Goal: Task Accomplishment & Management: Use online tool/utility

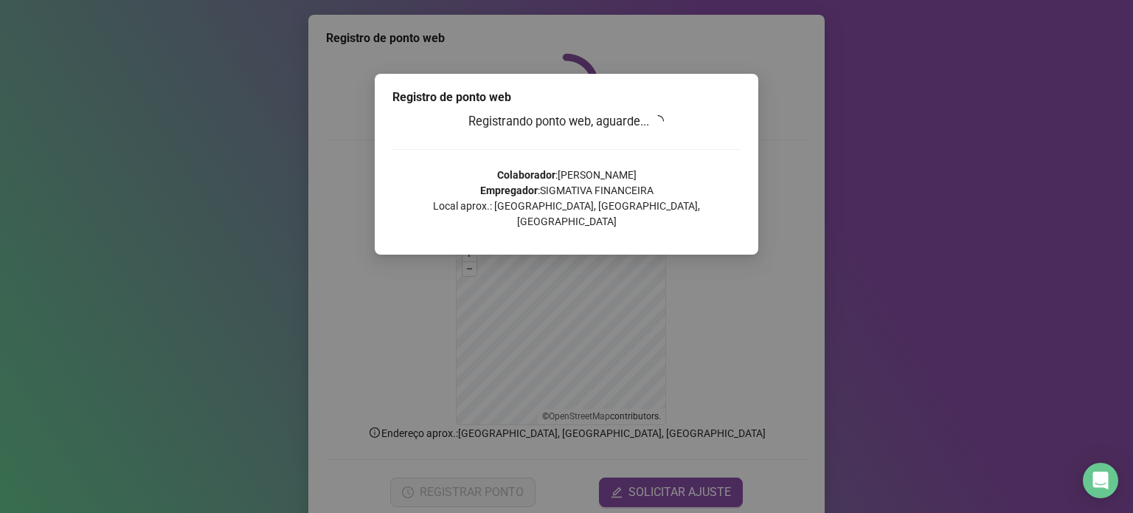
click at [928, 124] on div "Registro de ponto web Registrando ponto web, aguarde... Colaborador : [PERSON_N…" at bounding box center [566, 256] width 1133 height 513
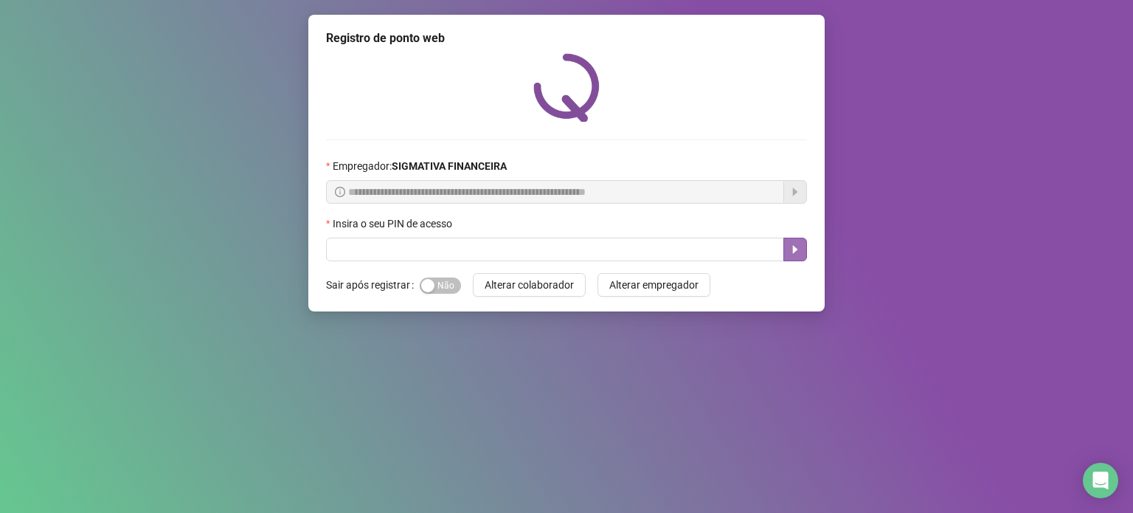
click at [792, 257] on button "button" at bounding box center [795, 250] width 24 height 24
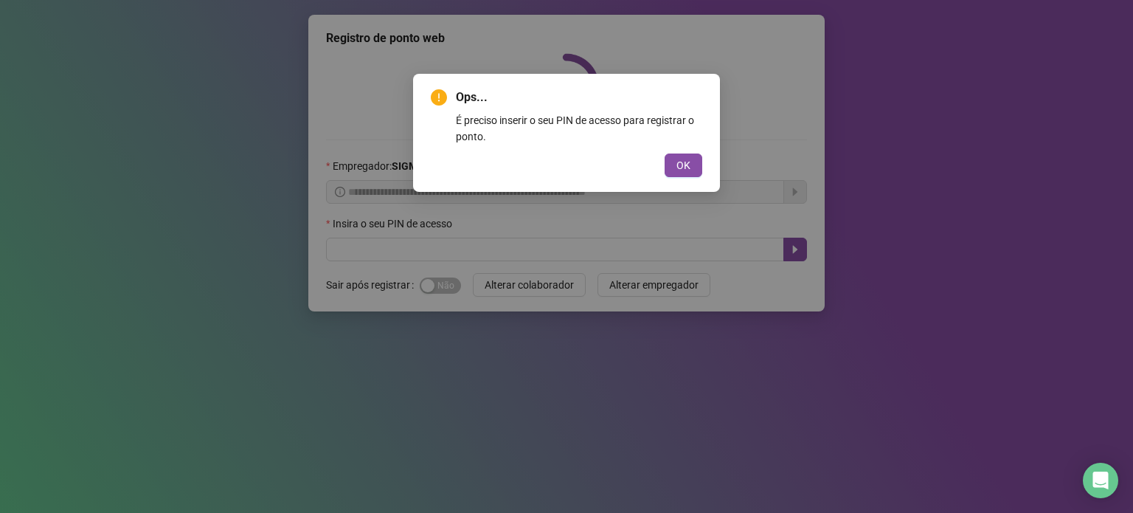
drag, startPoint x: 689, startPoint y: 173, endPoint x: 657, endPoint y: 204, distance: 44.3
click at [688, 173] on button "OK" at bounding box center [684, 165] width 38 height 24
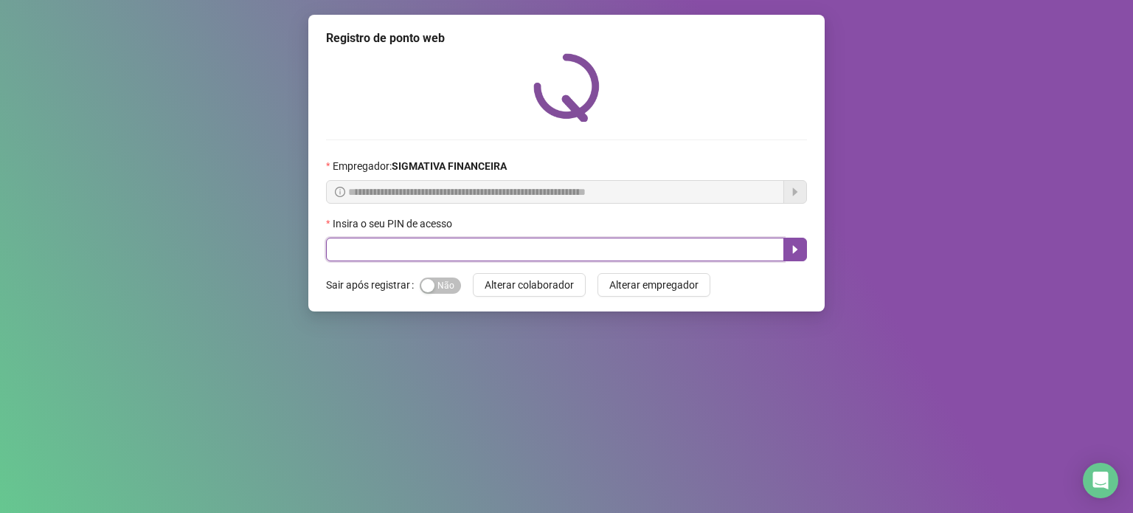
click at [638, 253] on input "text" at bounding box center [555, 250] width 458 height 24
type input "*****"
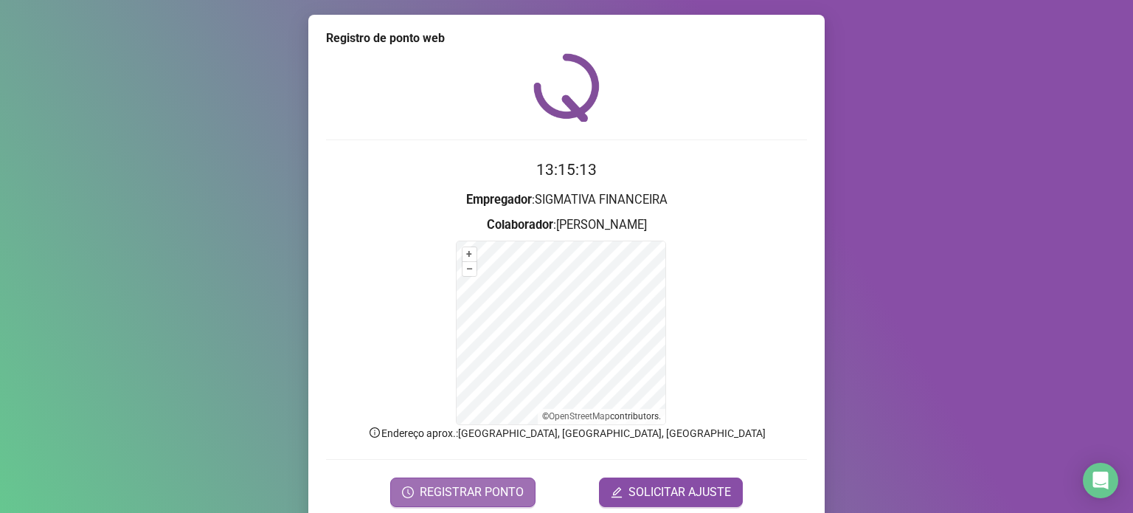
click at [477, 480] on button "REGISTRAR PONTO" at bounding box center [462, 492] width 145 height 30
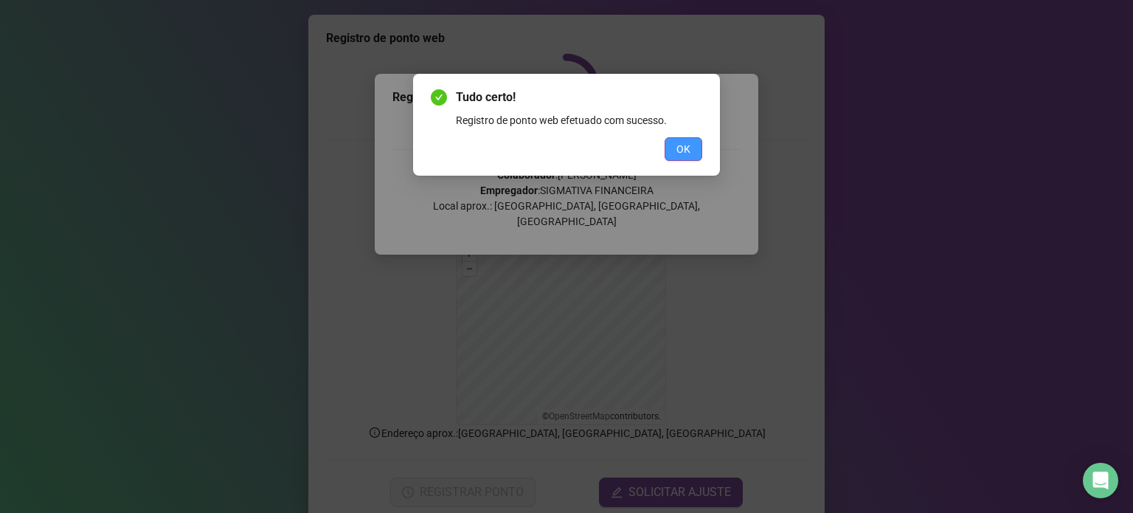
click at [688, 148] on span "OK" at bounding box center [684, 149] width 14 height 16
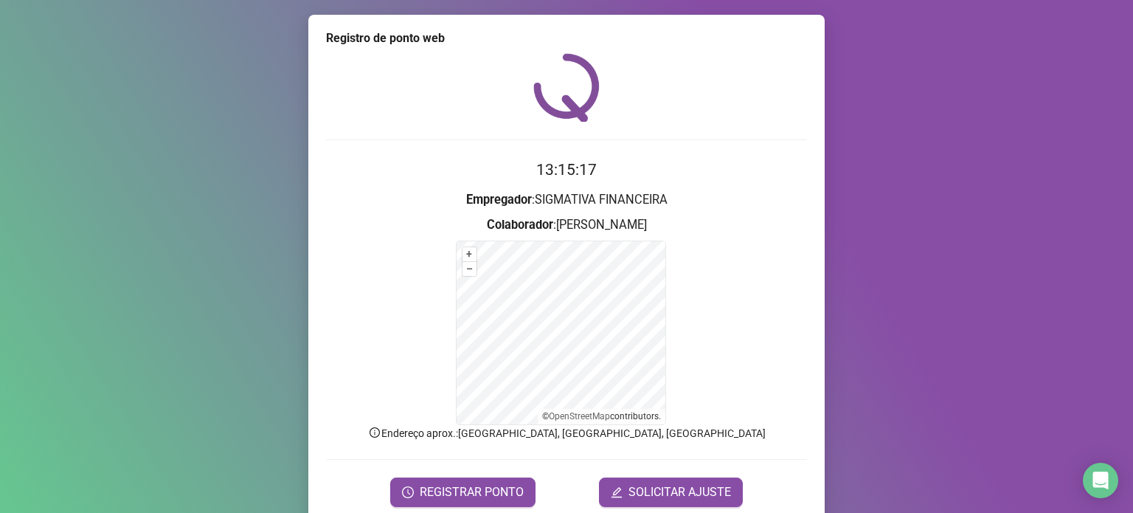
scroll to position [58, 0]
